Goal: Task Accomplishment & Management: Manage account settings

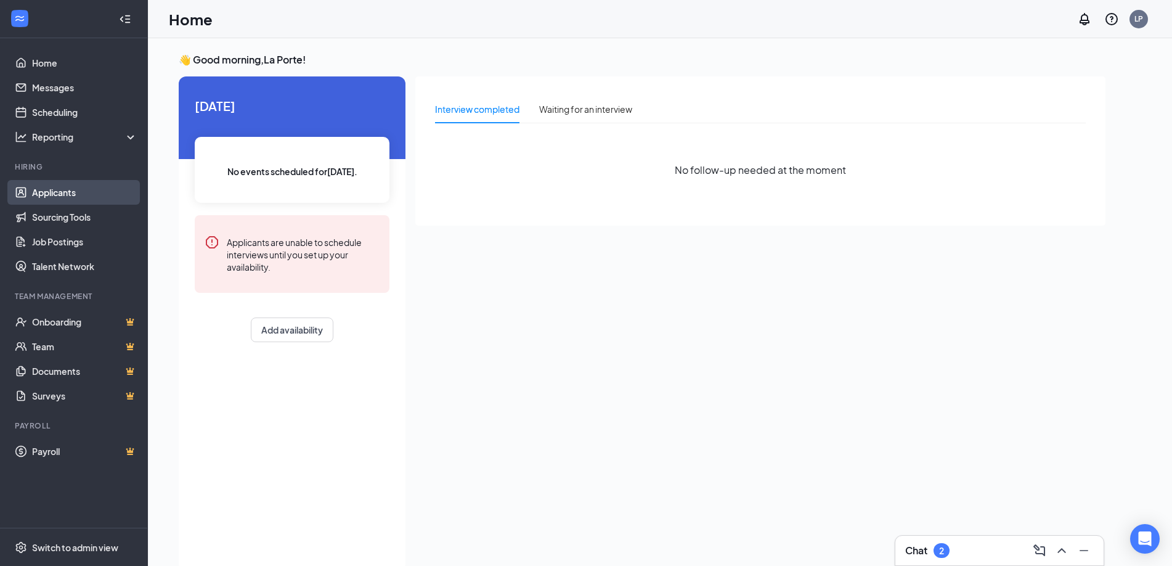
click at [49, 187] on link "Applicants" at bounding box center [84, 192] width 105 height 25
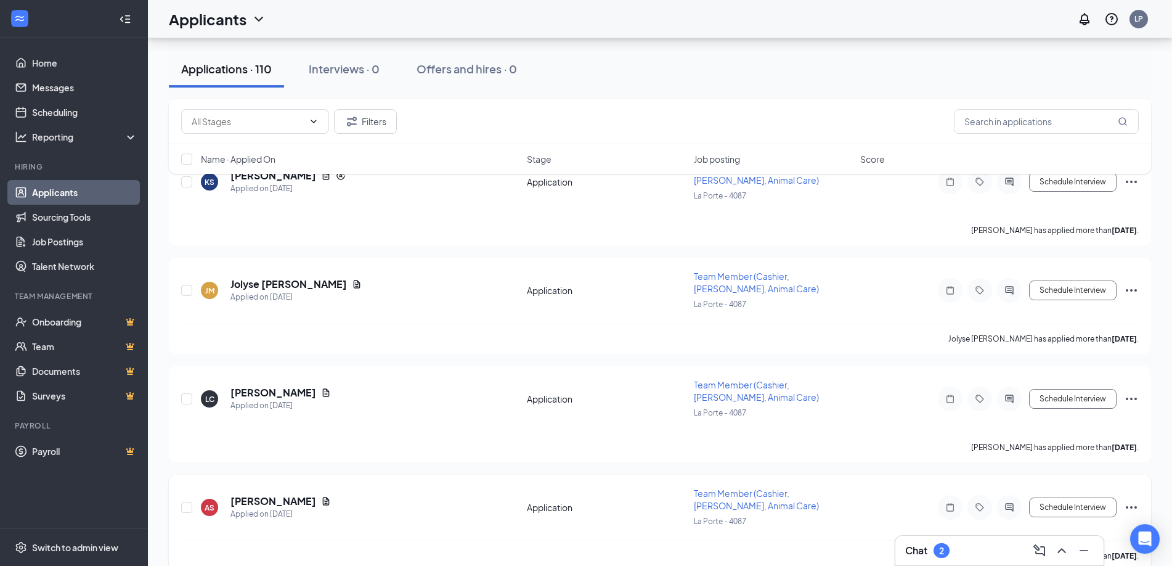
scroll to position [1755, 0]
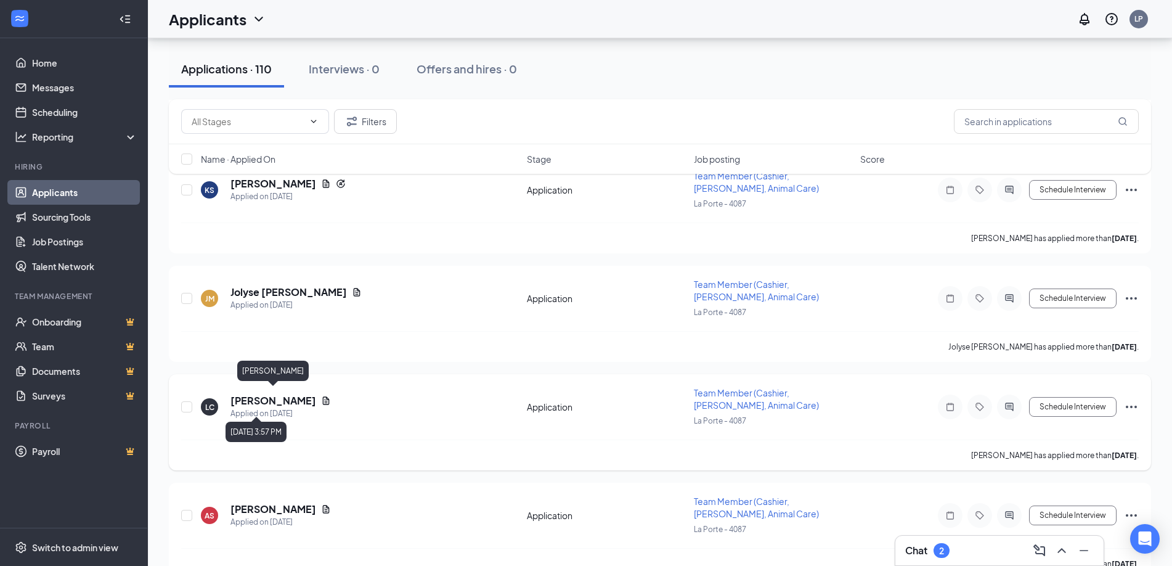
click at [293, 396] on h5 "[PERSON_NAME]" at bounding box center [273, 401] width 86 height 14
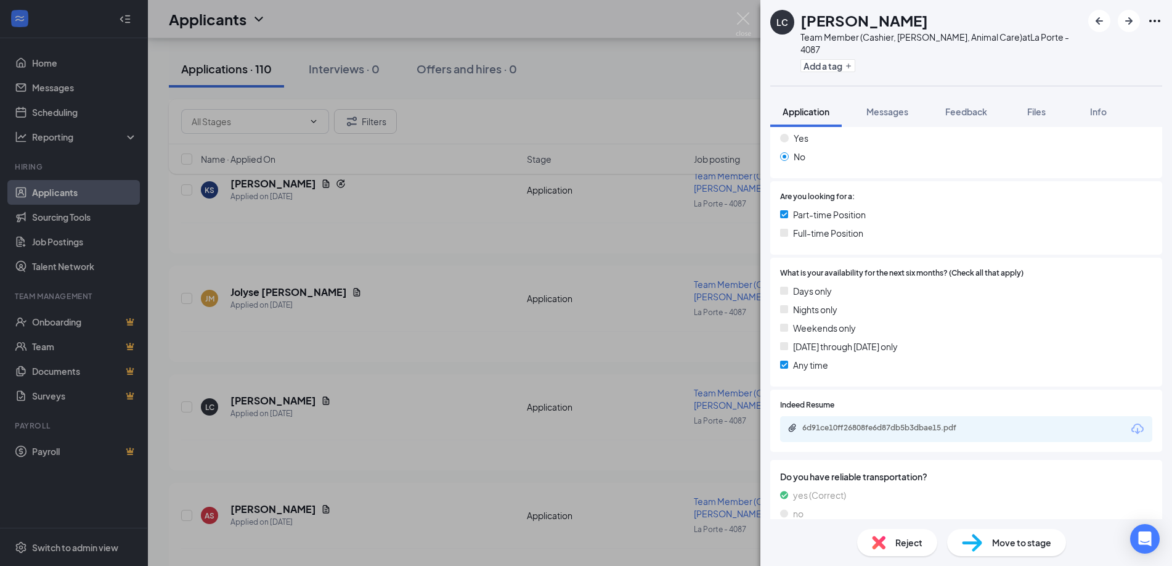
scroll to position [210, 0]
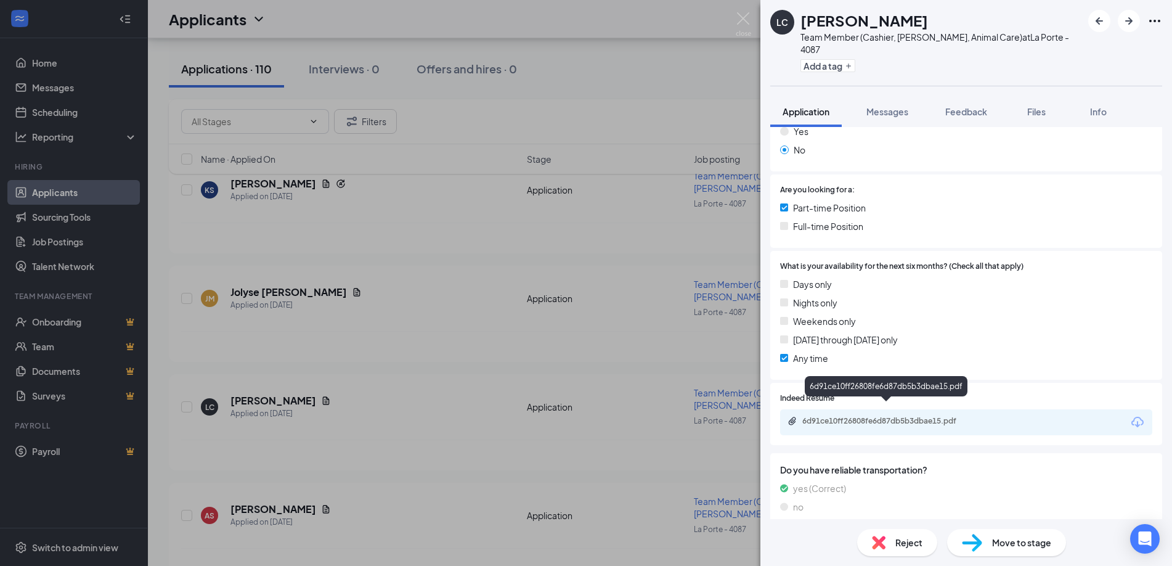
click at [913, 416] on div "6d91ce10ff26808fe6d87db5b3dbae15.pdf" at bounding box center [888, 421] width 173 height 10
click at [692, 310] on div "LC [PERSON_NAME] Team Member (Cashier, [PERSON_NAME], Animal Care) at [GEOGRAPH…" at bounding box center [586, 283] width 1172 height 566
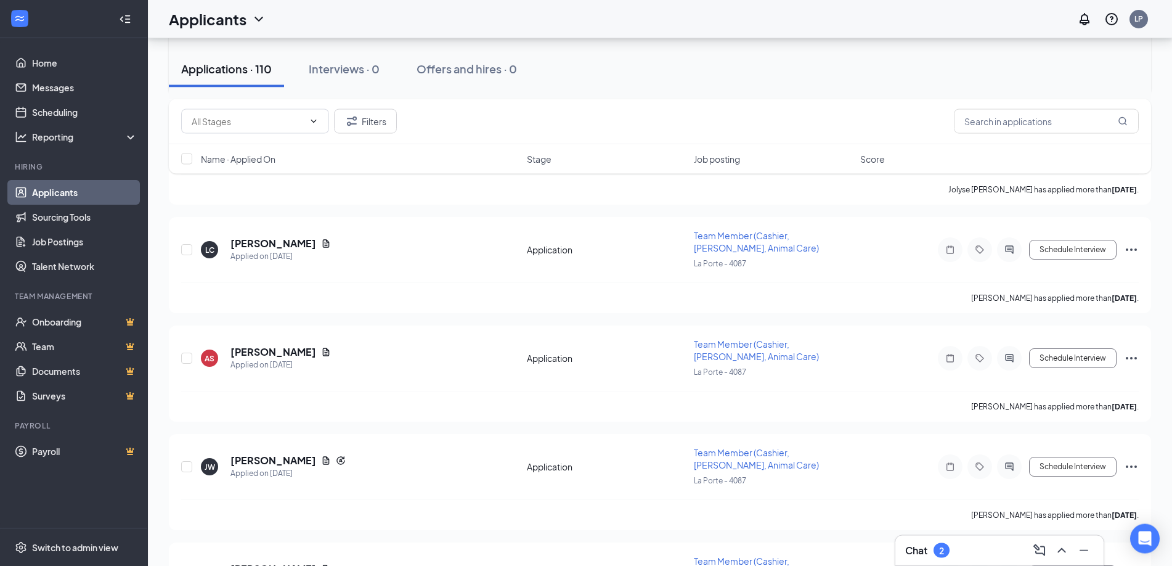
scroll to position [1943, 0]
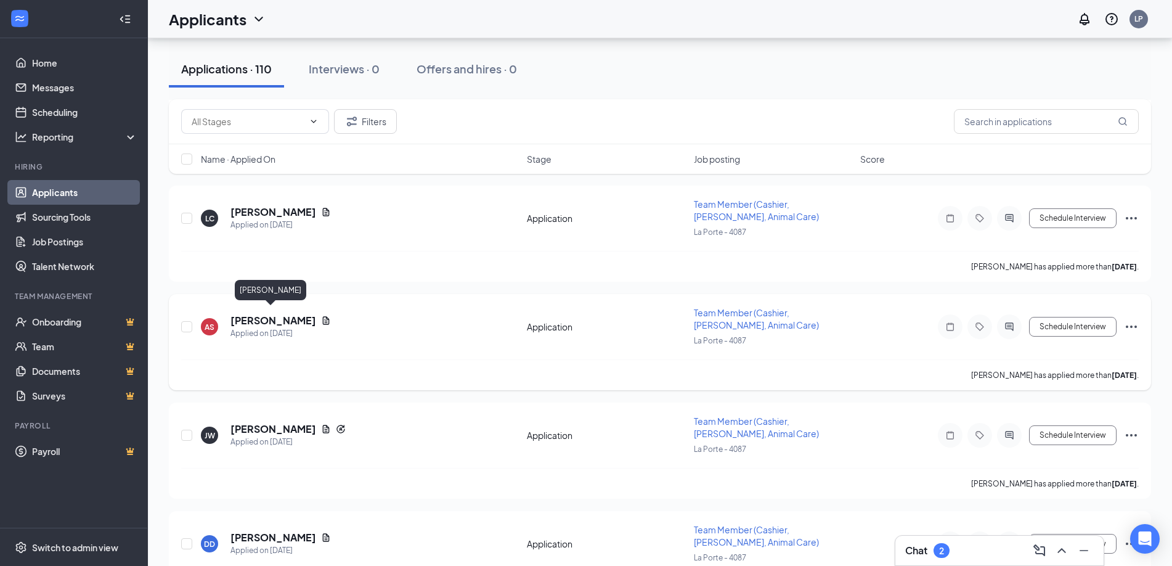
click at [269, 318] on h5 "[PERSON_NAME]" at bounding box center [273, 321] width 86 height 14
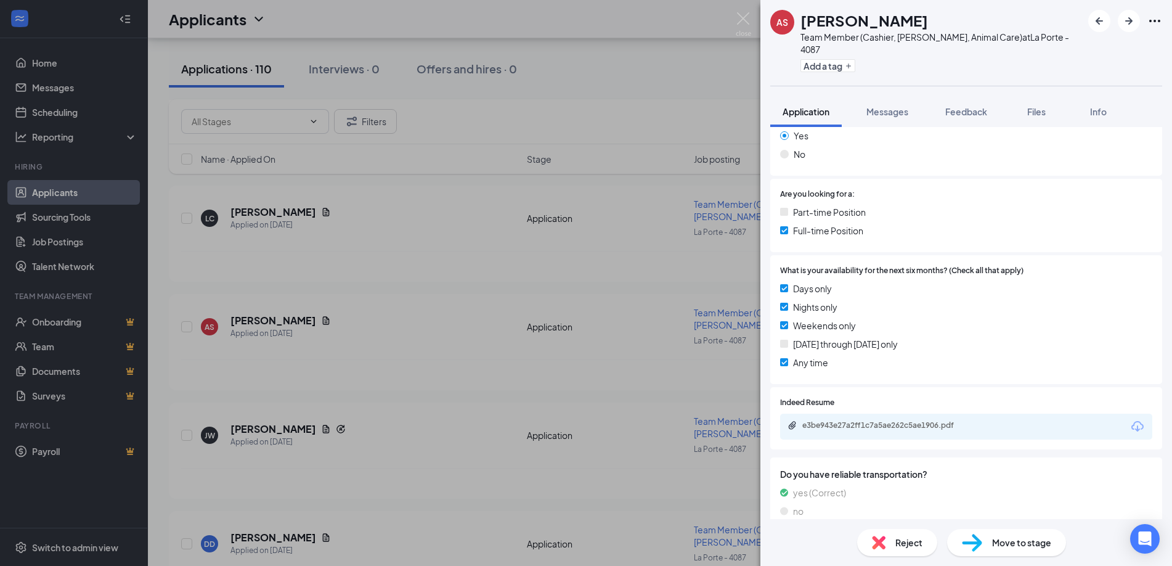
scroll to position [210, 0]
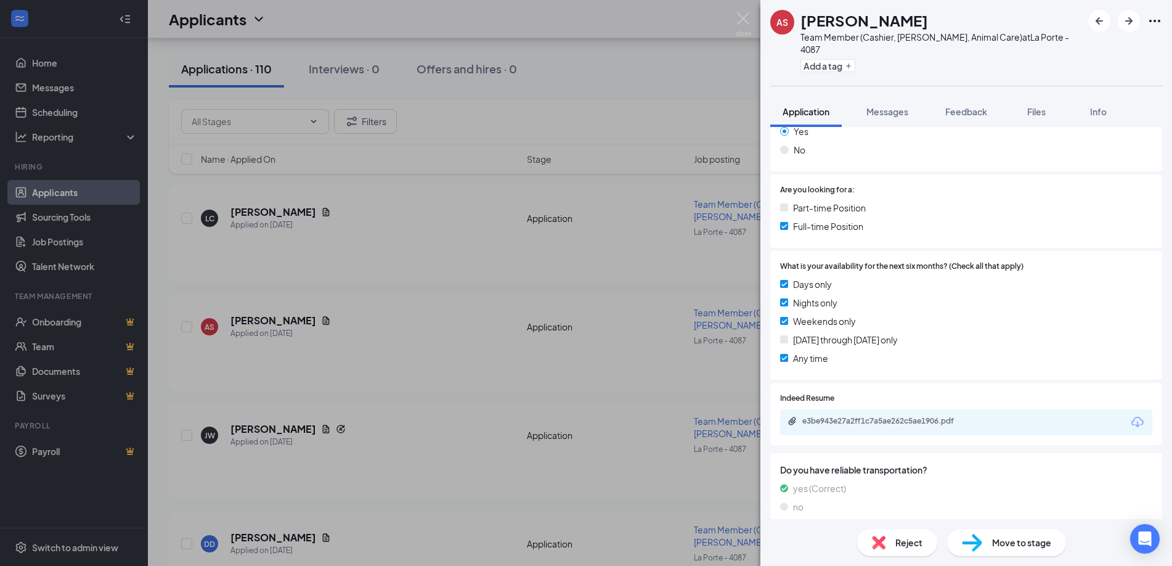
click at [876, 409] on div "e3be943e27a2ff1c7a5ae262c5ae1906.pdf" at bounding box center [966, 422] width 372 height 26
click at [873, 416] on div "e3be943e27a2ff1c7a5ae262c5ae1906.pdf" at bounding box center [888, 421] width 173 height 10
click at [494, 353] on div "AS [PERSON_NAME] Team Member (Cashier, [PERSON_NAME], Animal Care) at La Porte …" at bounding box center [586, 283] width 1172 height 566
click at [728, 320] on span "Team Member (Cashier, [PERSON_NAME], Animal Care)" at bounding box center [756, 318] width 125 height 23
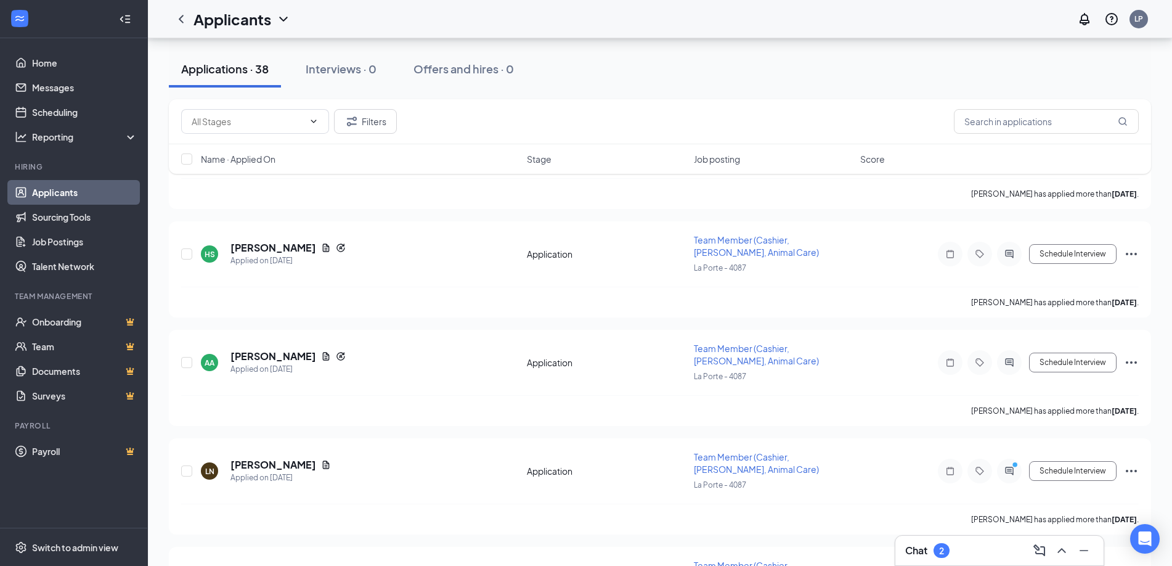
scroll to position [3080, 0]
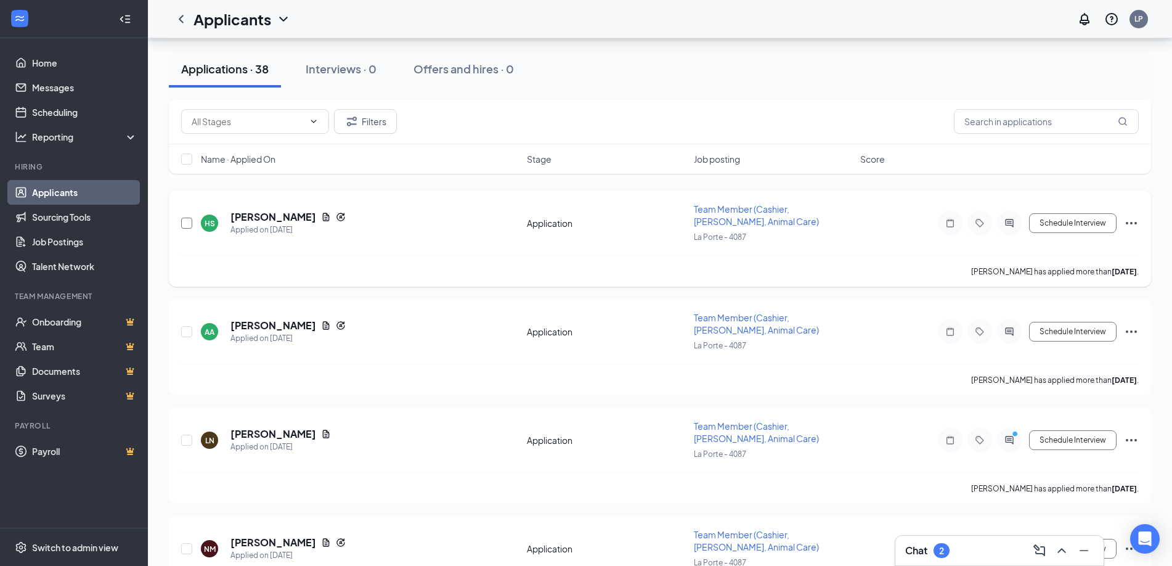
click at [185, 218] on input "checkbox" at bounding box center [186, 223] width 11 height 11
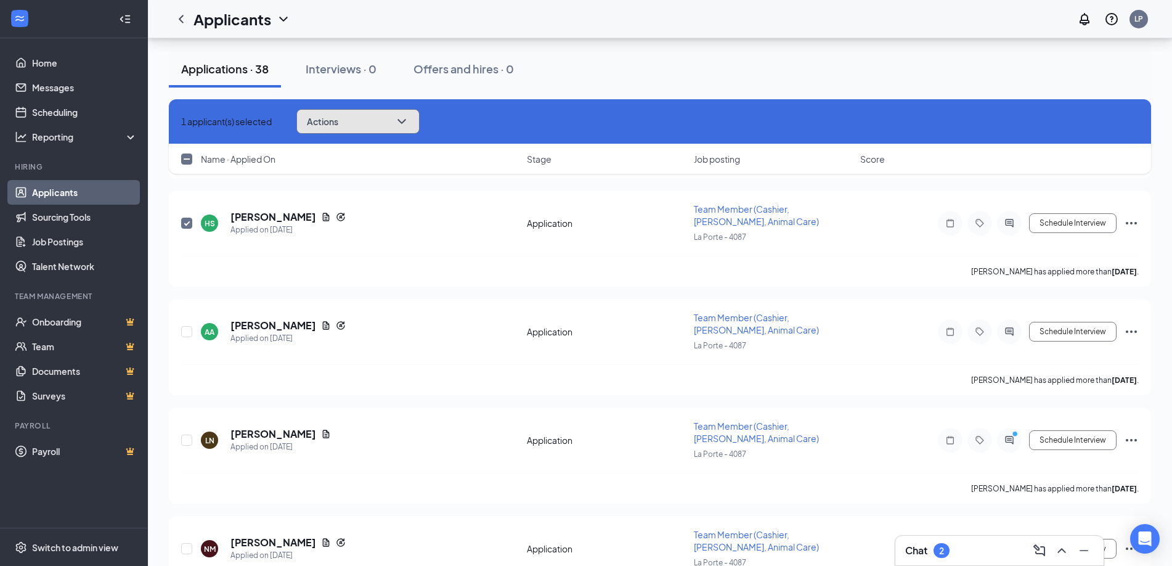
click at [383, 121] on button "Actions" at bounding box center [357, 121] width 123 height 25
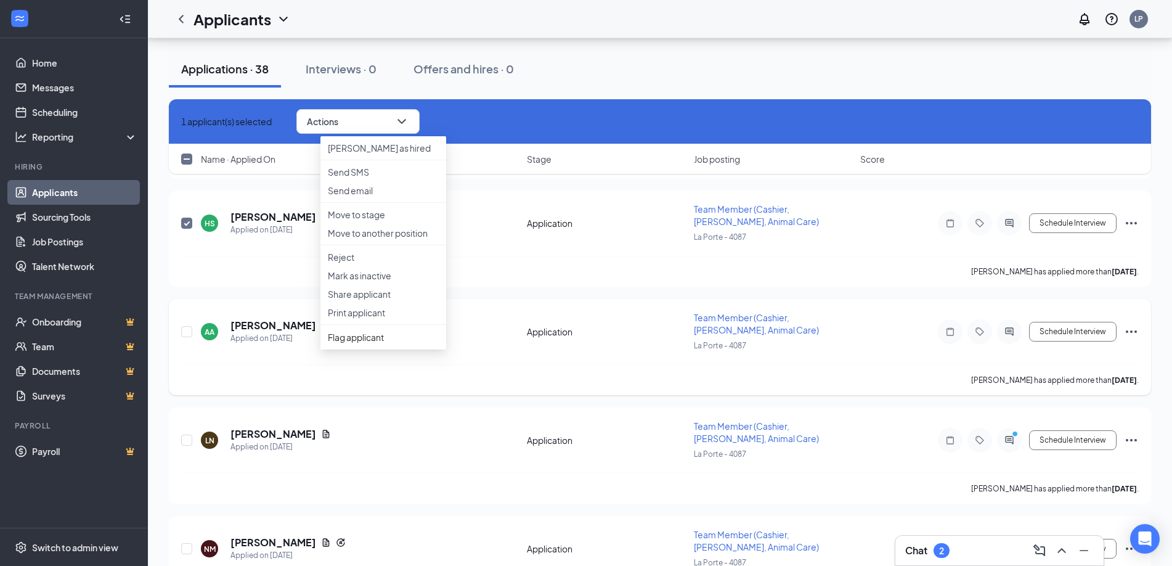
click at [494, 311] on div "AA [PERSON_NAME] Applied on [DATE] Application Team Member (Cashier, [PERSON_NA…" at bounding box center [660, 337] width 958 height 53
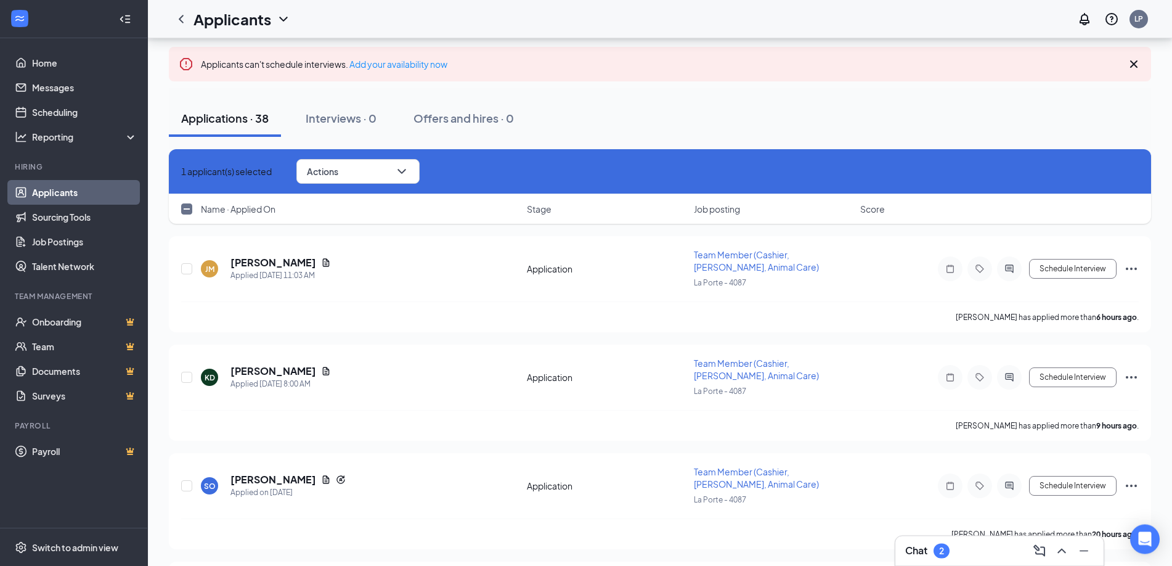
scroll to position [54, 0]
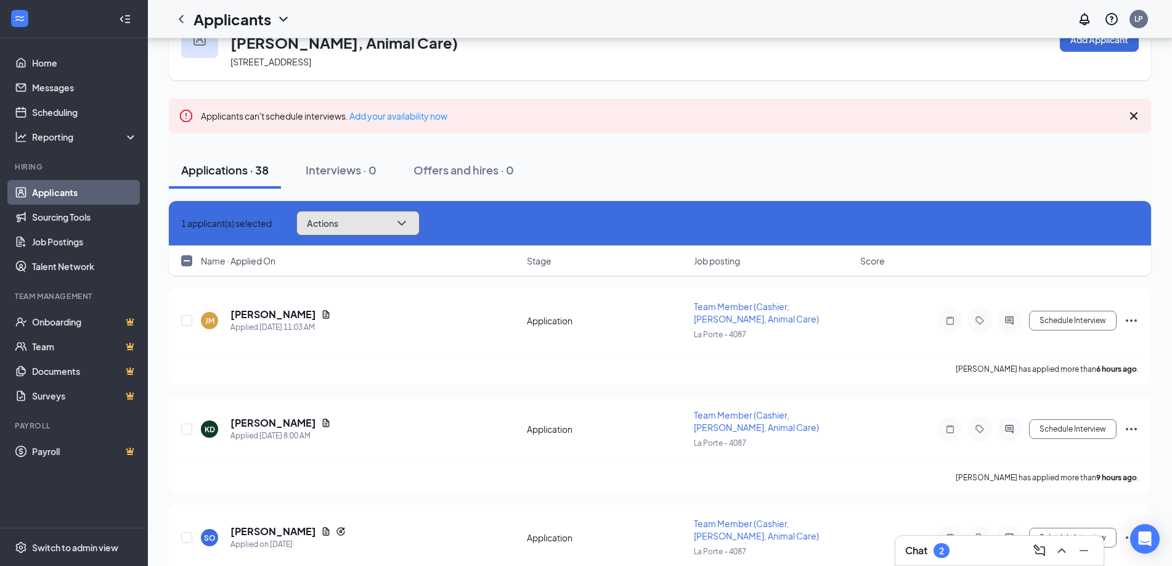
click at [405, 221] on button "Actions" at bounding box center [357, 223] width 123 height 25
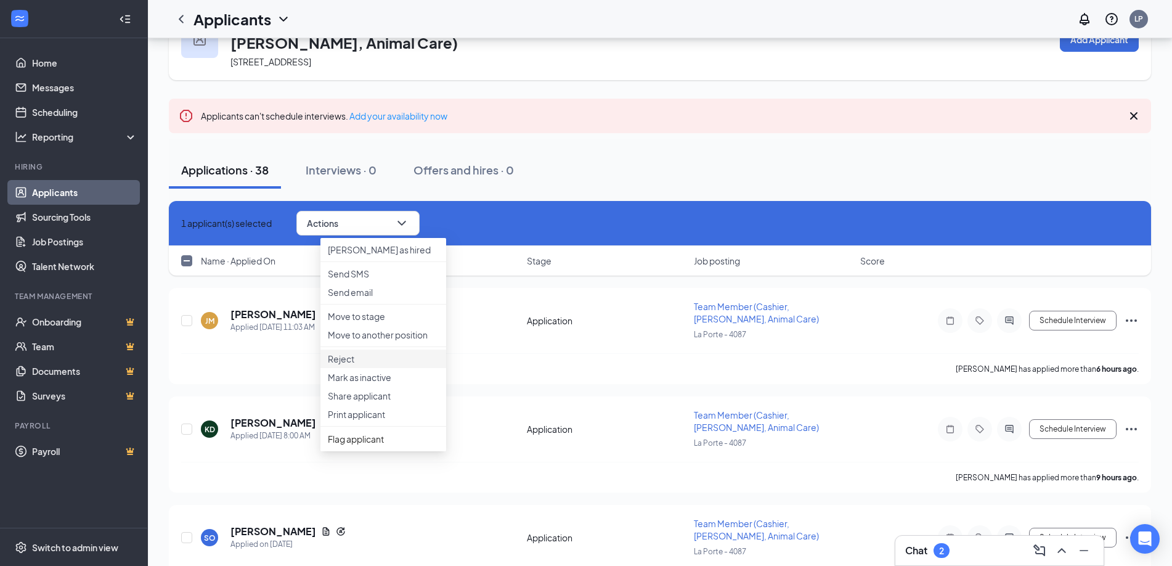
click at [365, 365] on p "Reject" at bounding box center [383, 358] width 111 height 12
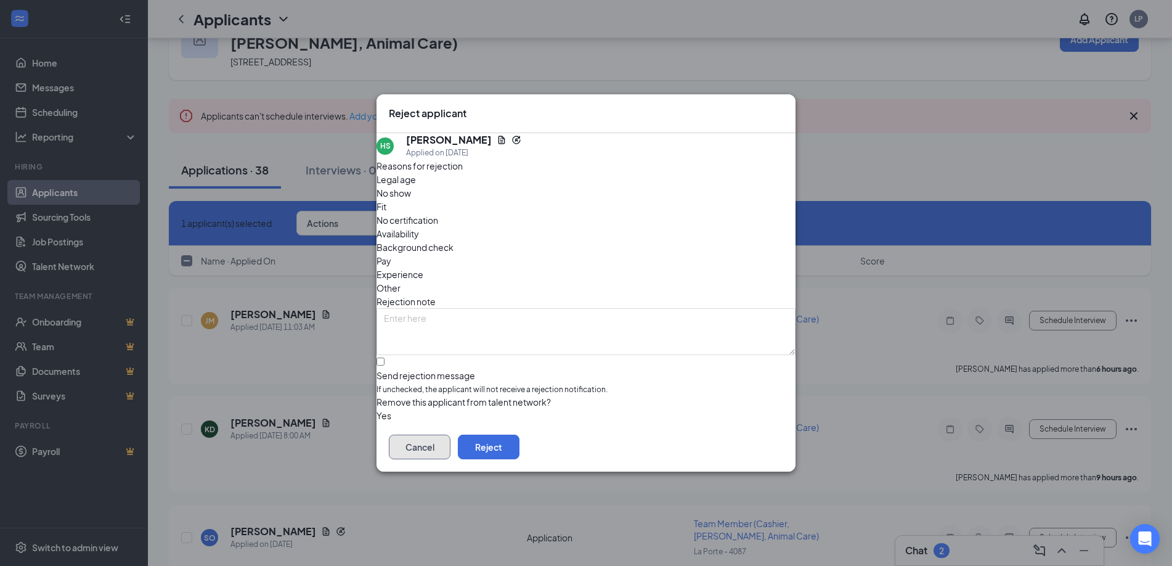
click at [450, 446] on button "Cancel" at bounding box center [420, 446] width 62 height 25
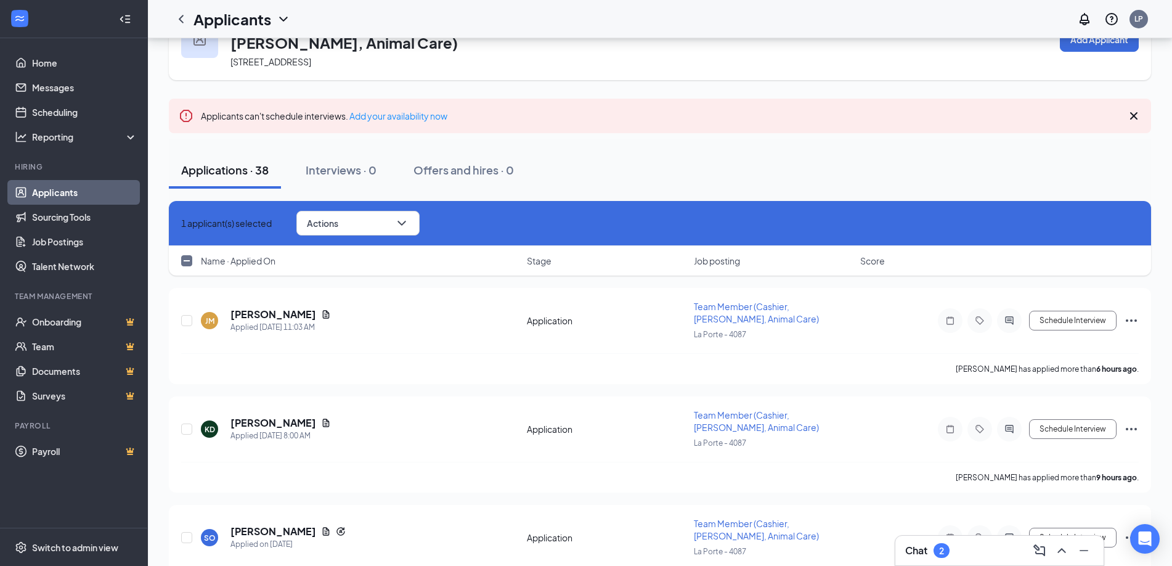
click at [181, 223] on icon "Cross" at bounding box center [181, 223] width 0 height 0
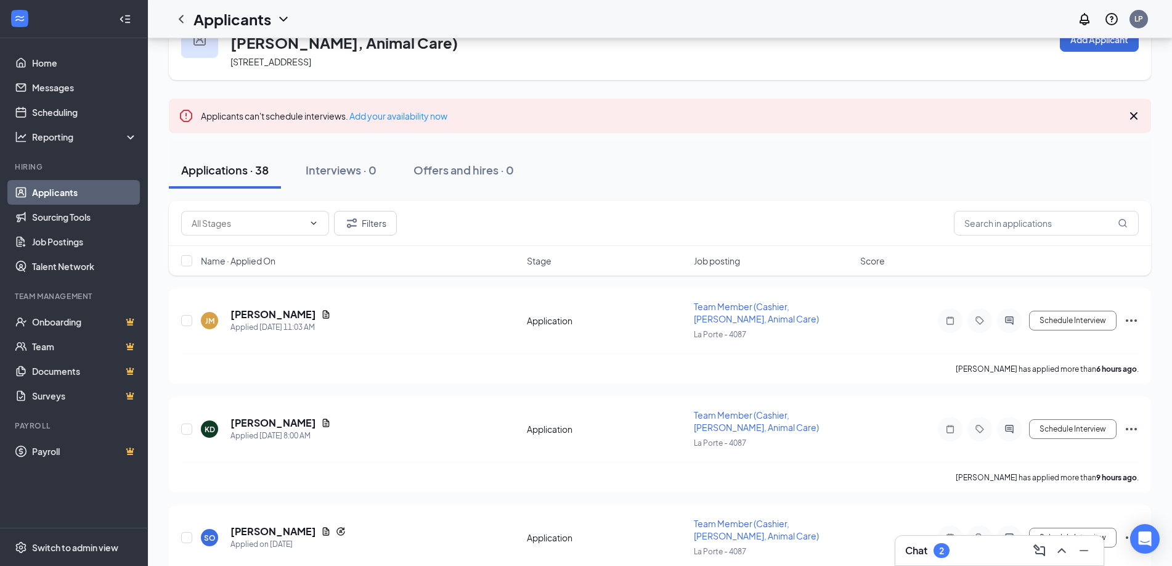
checkbox input "false"
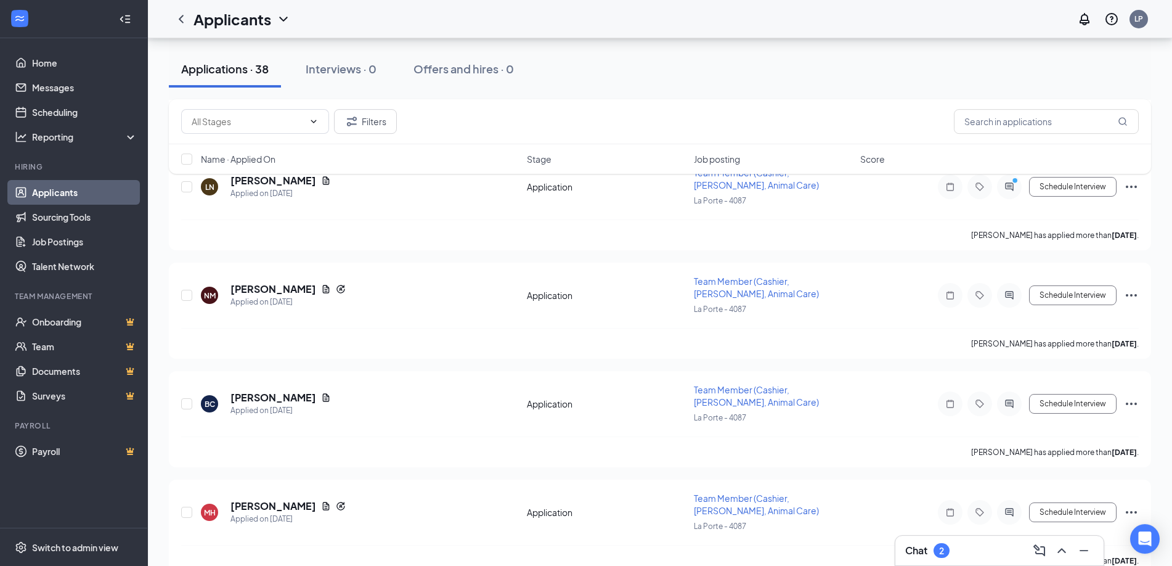
scroll to position [3385, 0]
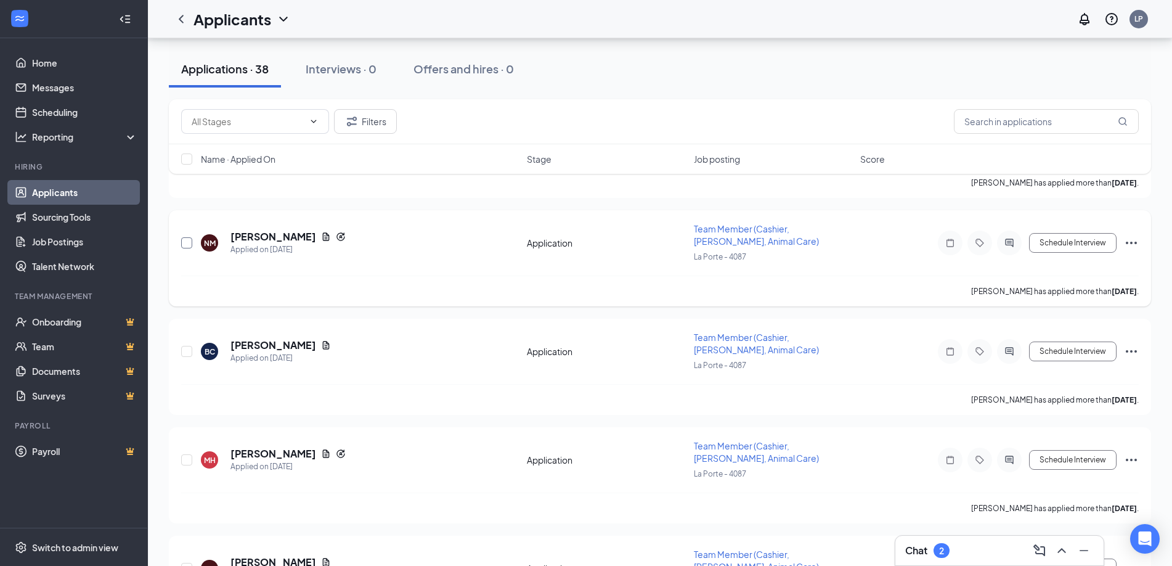
click at [184, 237] on input "checkbox" at bounding box center [186, 242] width 11 height 11
checkbox input "true"
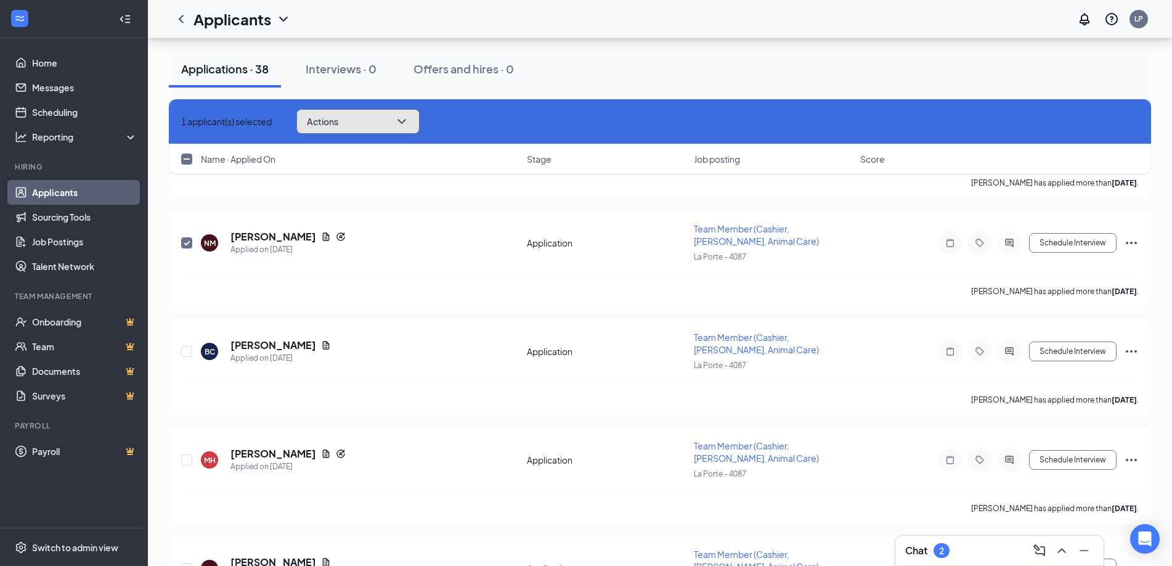
click at [338, 118] on span "Actions" at bounding box center [322, 121] width 31 height 9
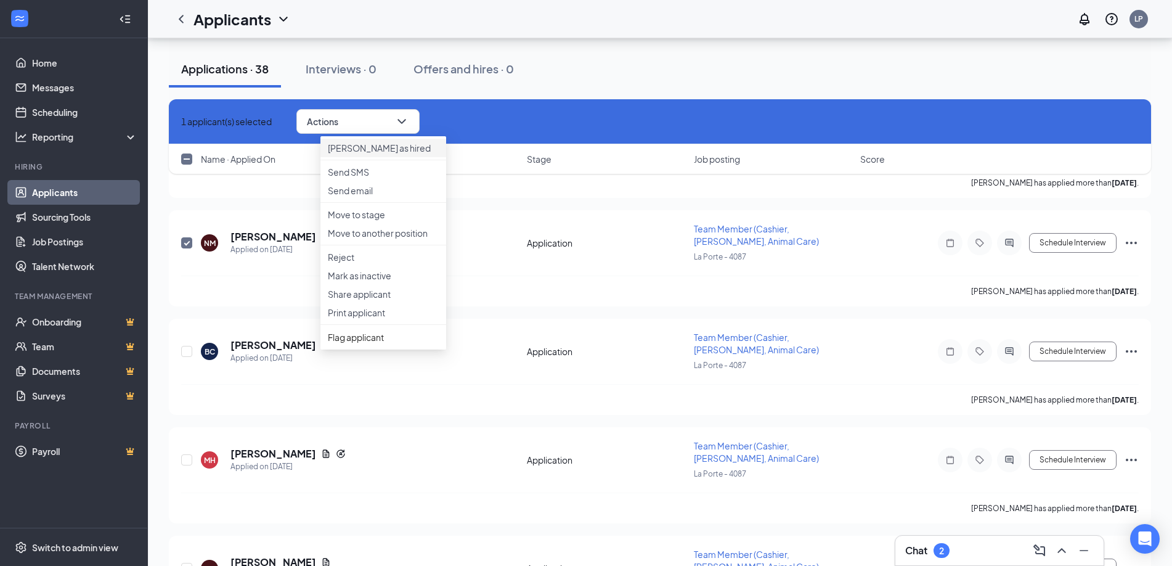
click at [365, 142] on li "[PERSON_NAME] as hired" at bounding box center [383, 148] width 126 height 18
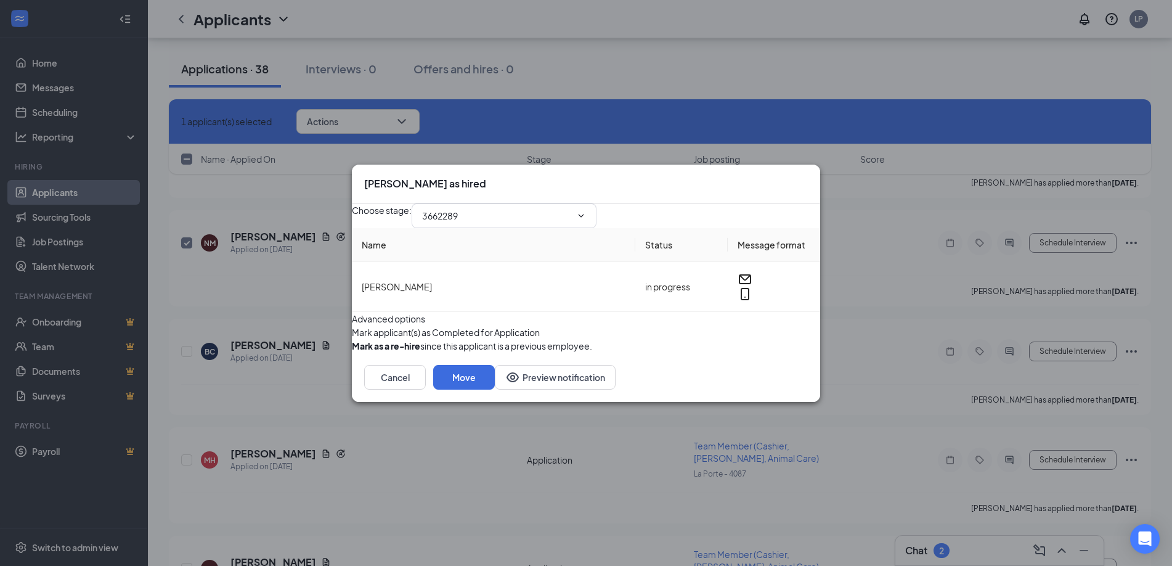
type input "Hiring Complete (final stage)"
click at [793, 165] on div "[PERSON_NAME] as hired" at bounding box center [586, 184] width 468 height 39
click at [808, 177] on icon "Cross" at bounding box center [808, 177] width 0 height 0
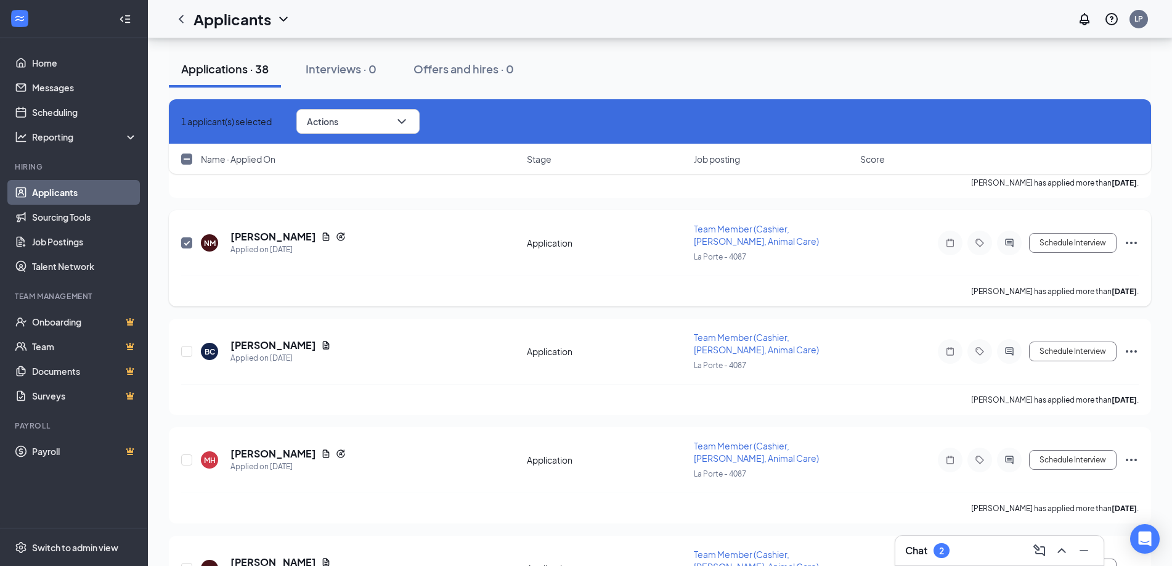
click at [190, 237] on input "checkbox" at bounding box center [186, 242] width 11 height 11
checkbox input "false"
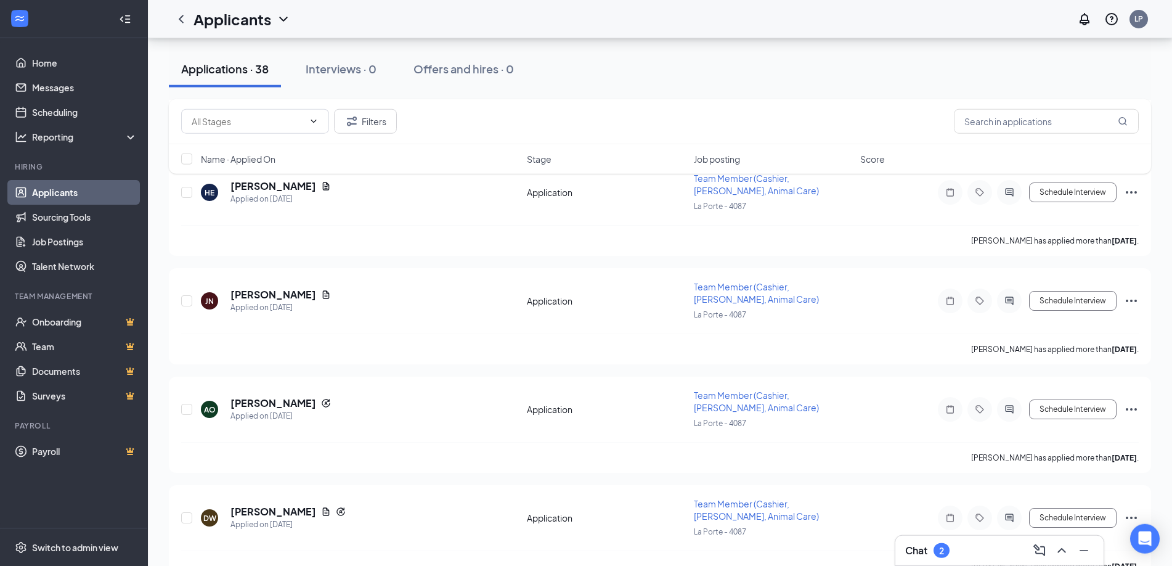
scroll to position [3888, 0]
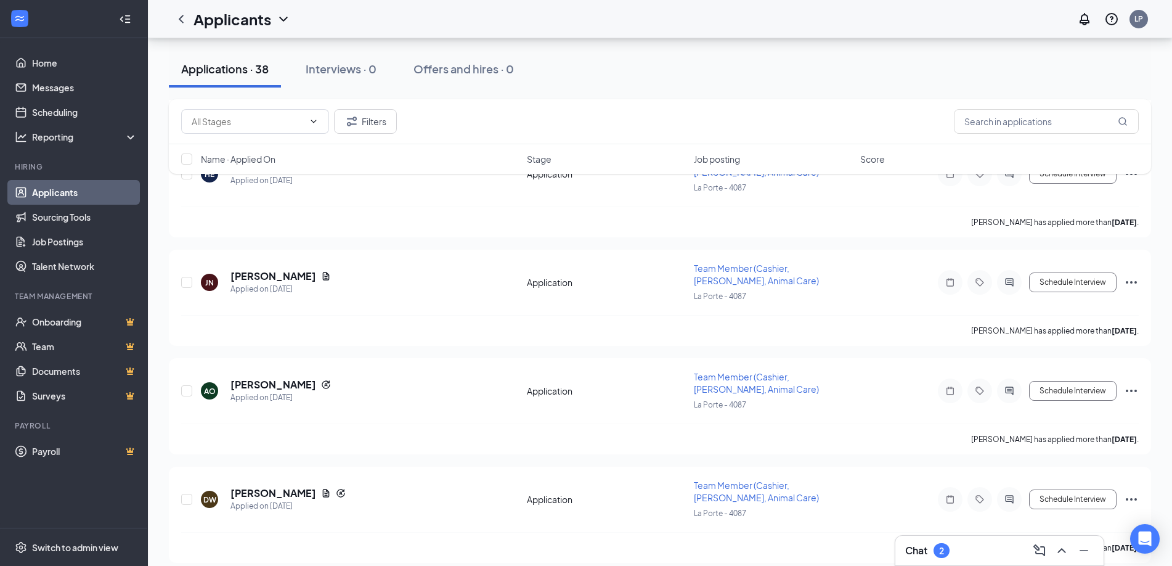
click at [924, 552] on h3 "Chat" at bounding box center [916, 550] width 22 height 14
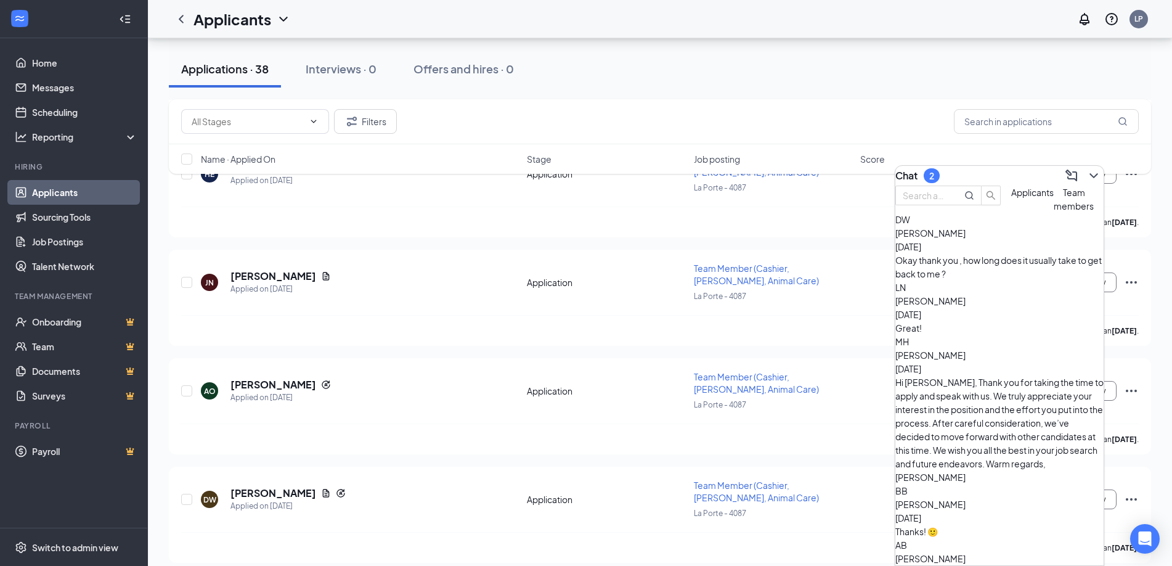
click at [996, 280] on div "Okay thank you , how long does it usually take to get back to me ?" at bounding box center [999, 266] width 208 height 27
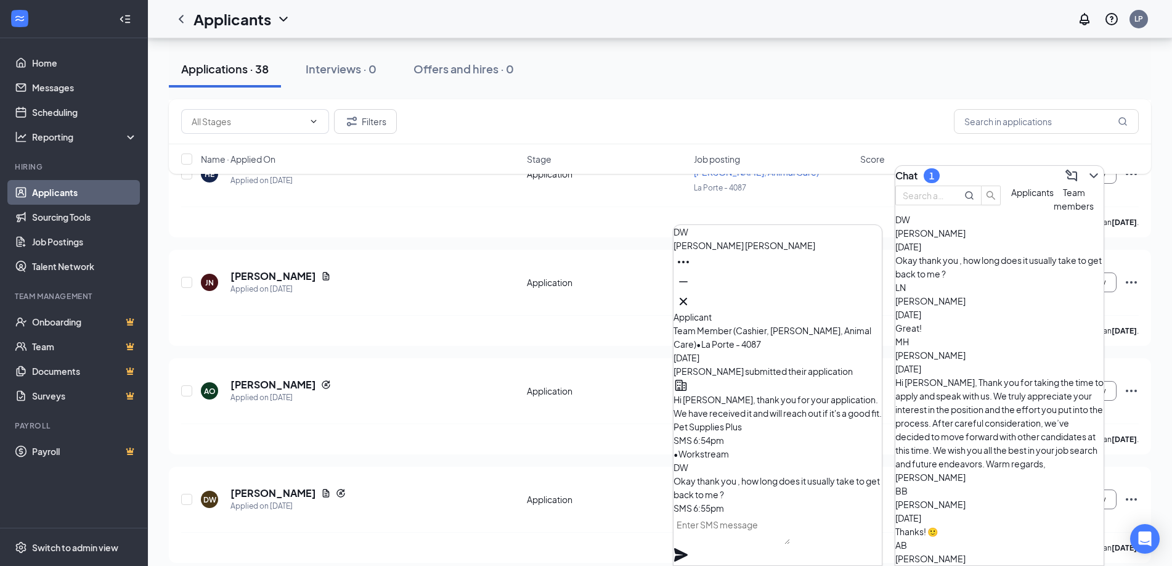
click at [1033, 318] on div "[PERSON_NAME] [DATE] Great!" at bounding box center [999, 314] width 208 height 41
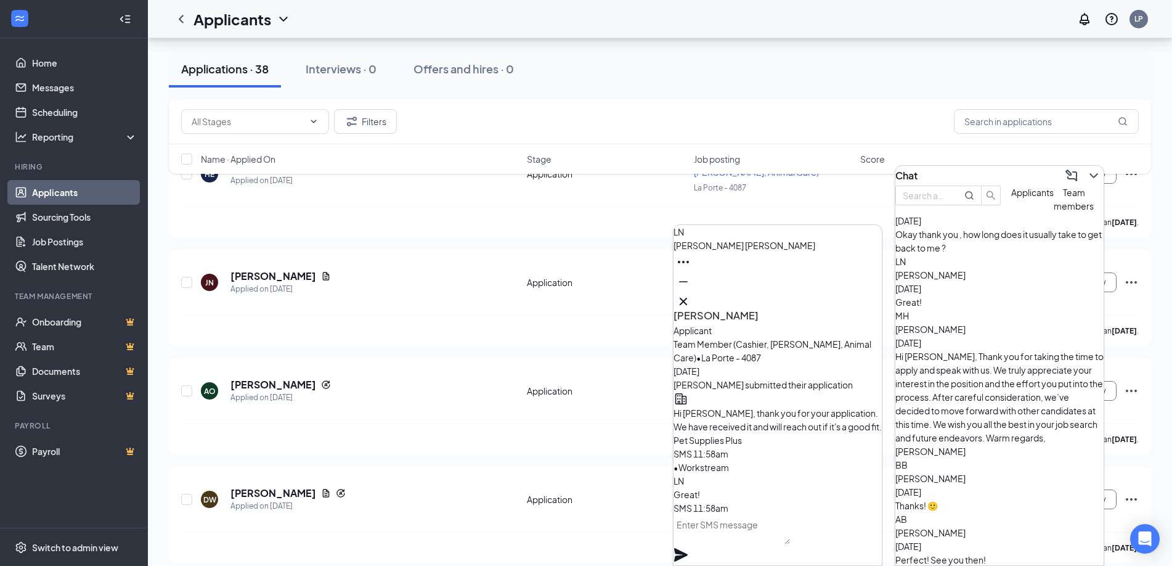
scroll to position [38, 0]
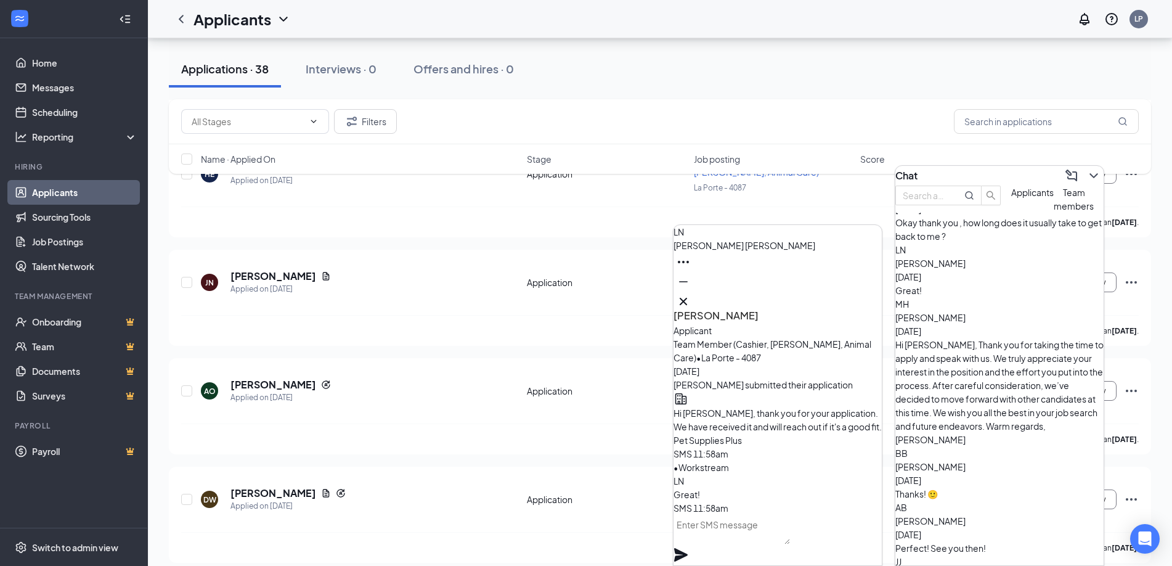
click at [998, 487] on div "Thanks! 🙂" at bounding box center [999, 494] width 208 height 14
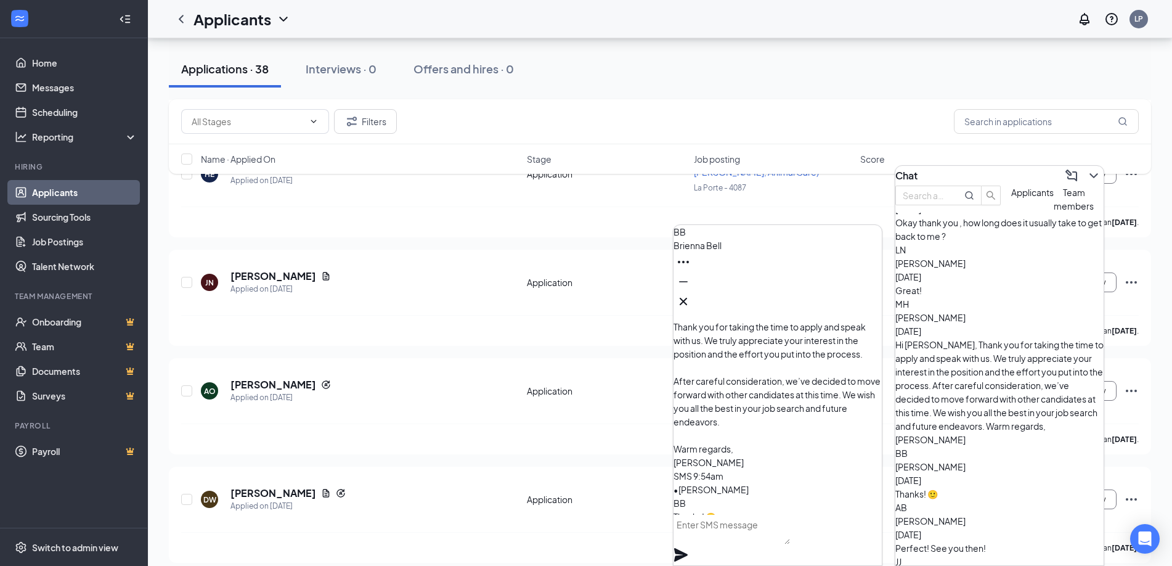
scroll to position [0, 0]
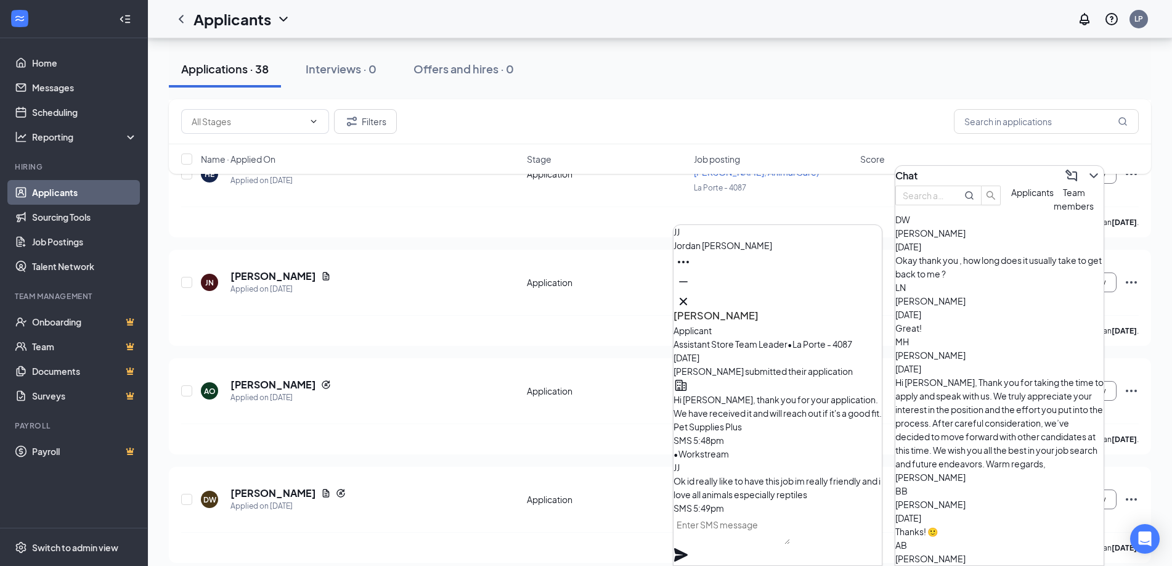
click at [991, 57] on div "Applications · 38 Interviews · 0 Offers and hires · 0" at bounding box center [660, 69] width 982 height 37
click at [1142, 531] on div "Open Intercom Messenger" at bounding box center [1145, 539] width 33 height 33
click at [751, 117] on div "Filters" at bounding box center [660, 121] width 958 height 25
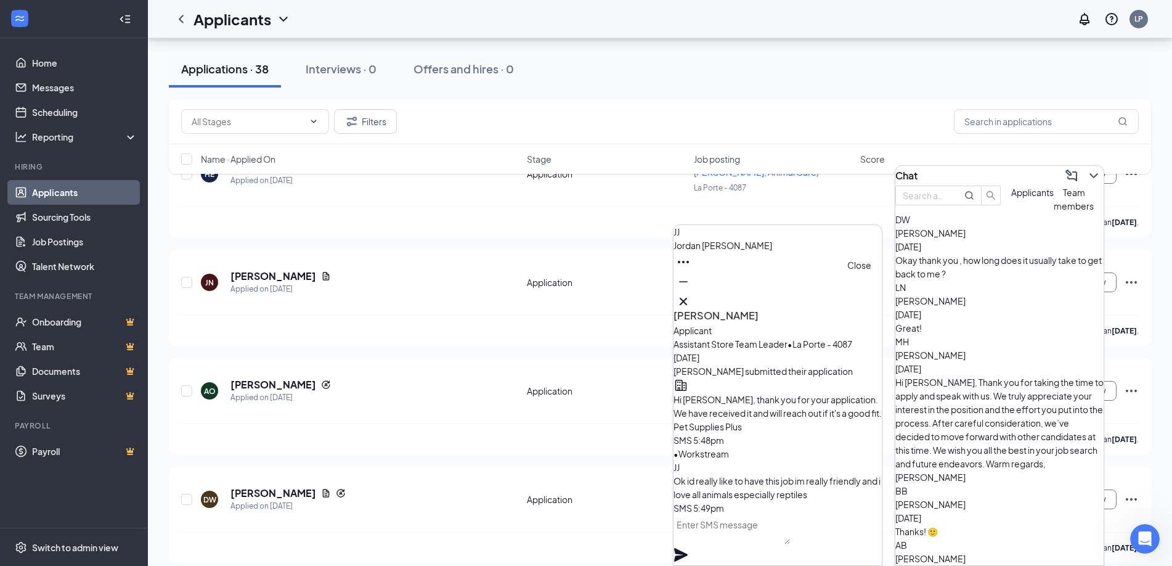
click at [693, 297] on button at bounding box center [683, 301] width 20 height 20
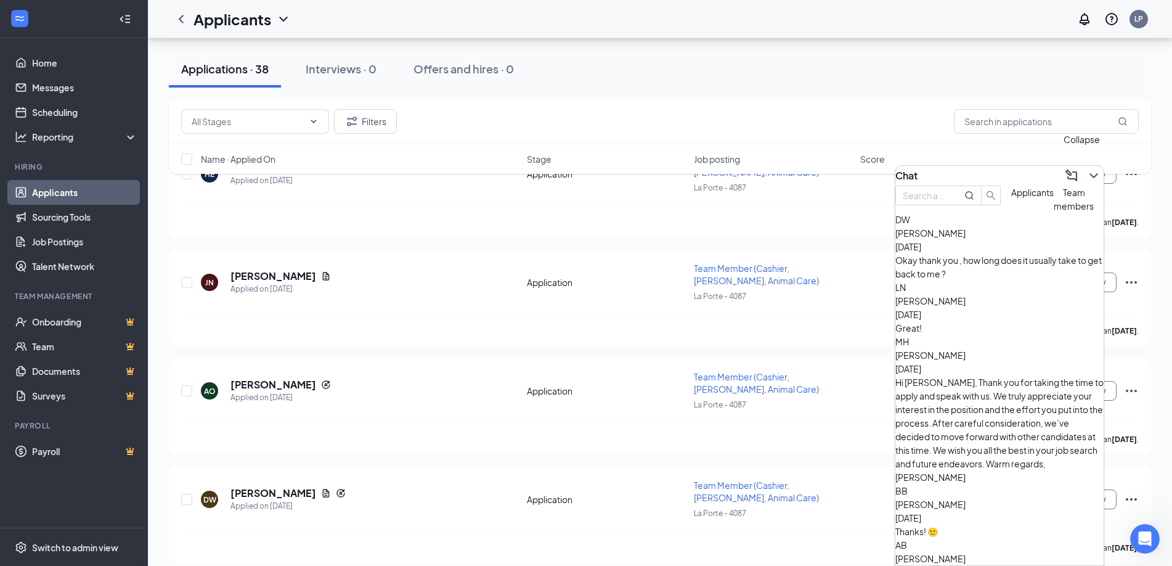
click at [1086, 168] on icon "ChevronDown" at bounding box center [1093, 175] width 15 height 15
